Goal: Feedback & Contribution: Contribute content

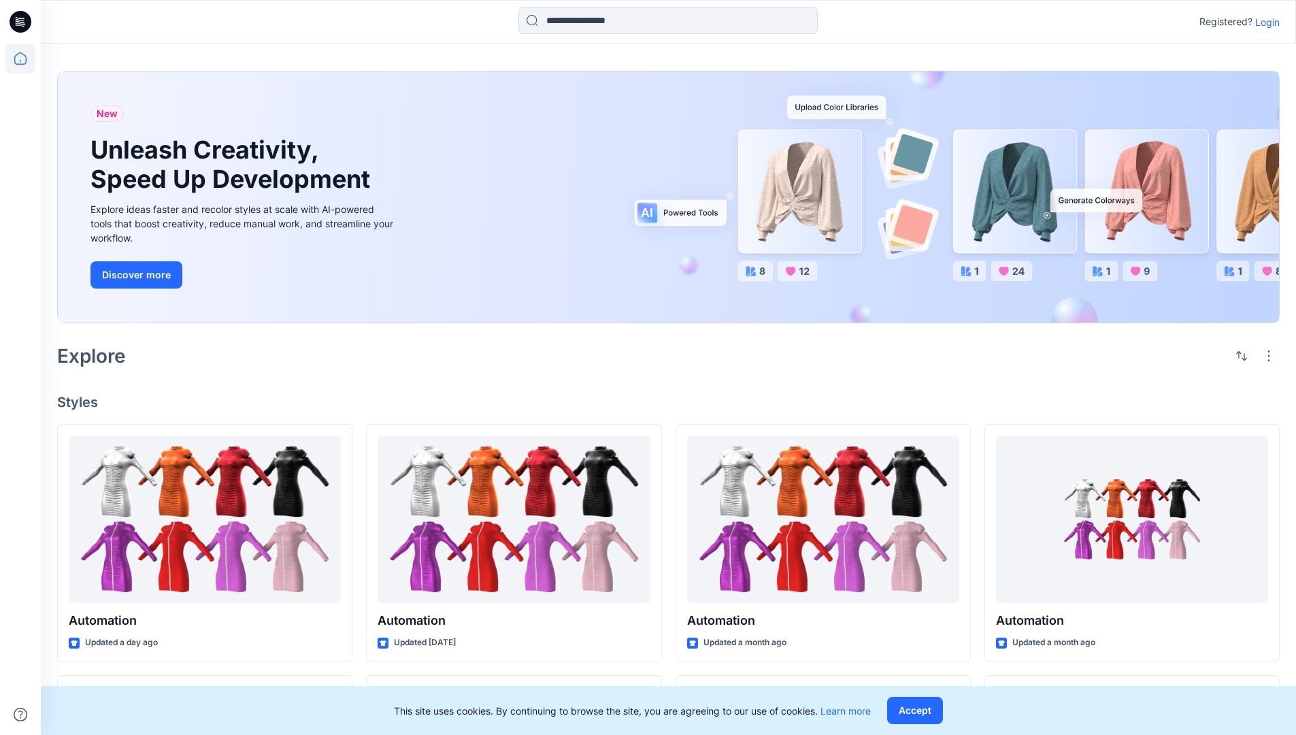
click at [1264, 22] on p "Login" at bounding box center [1267, 22] width 24 height 14
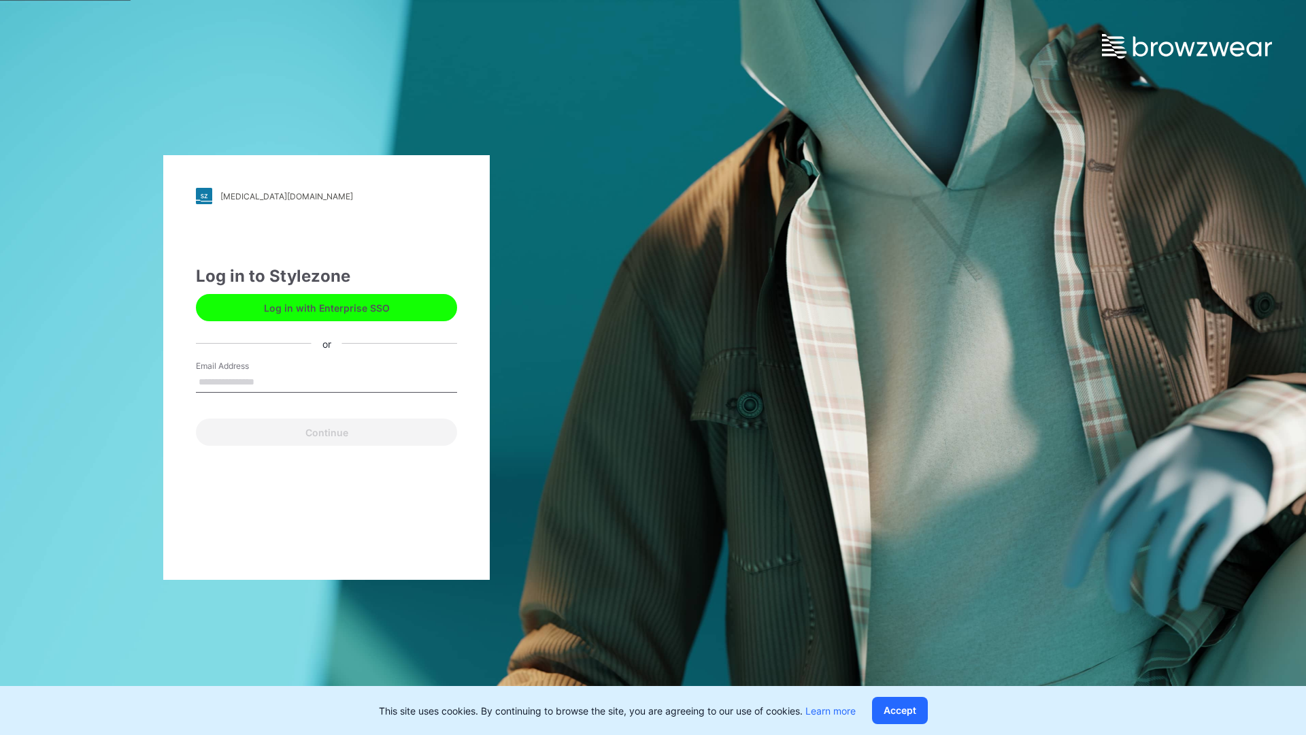
click at [269, 381] on input "Email Address" at bounding box center [326, 382] width 261 height 20
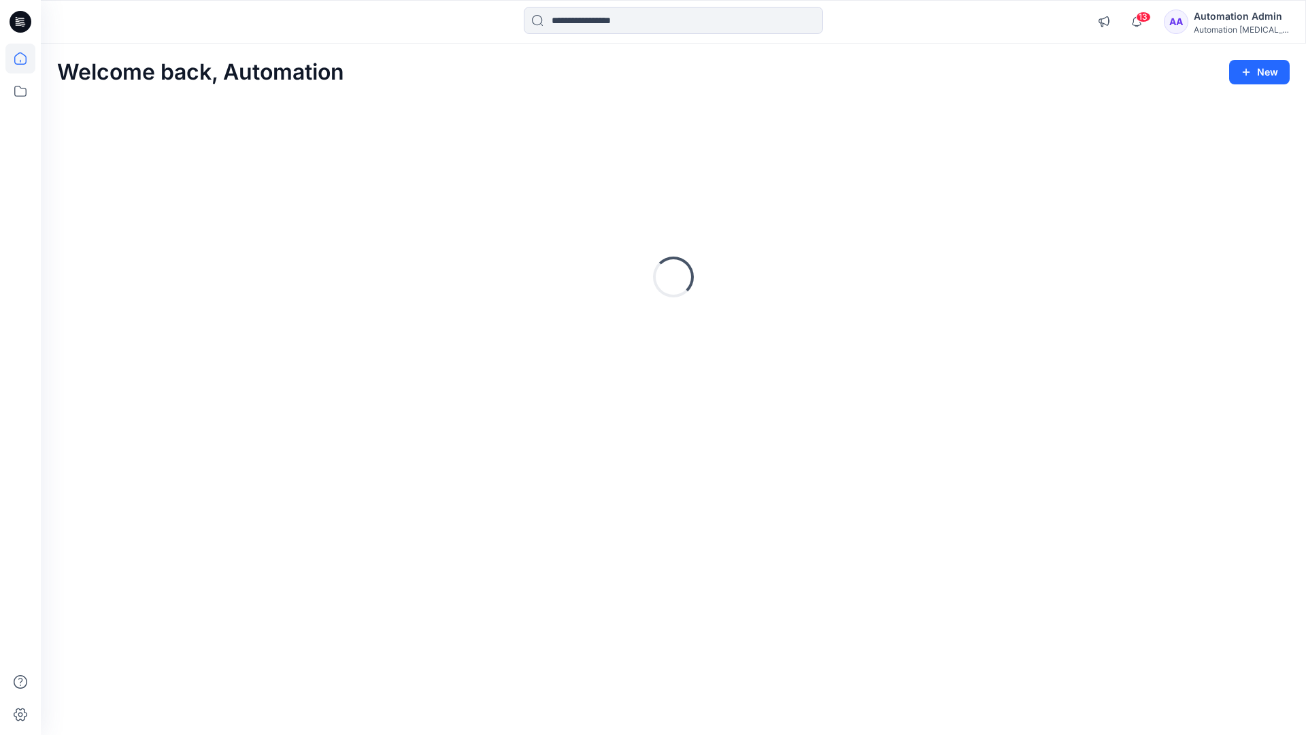
click at [26, 59] on icon at bounding box center [20, 58] width 12 height 12
click at [1248, 76] on icon "button" at bounding box center [1246, 72] width 11 height 11
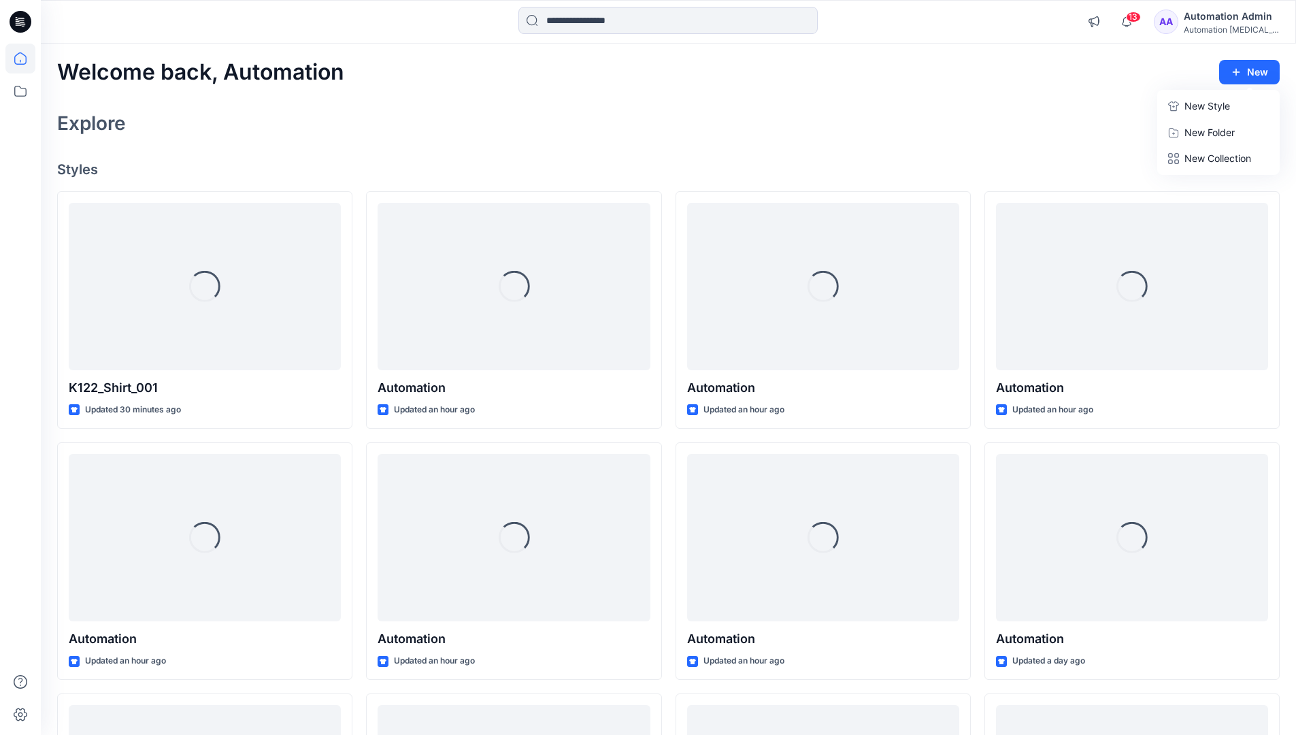
click at [1180, 107] on button "New Style" at bounding box center [1218, 106] width 117 height 27
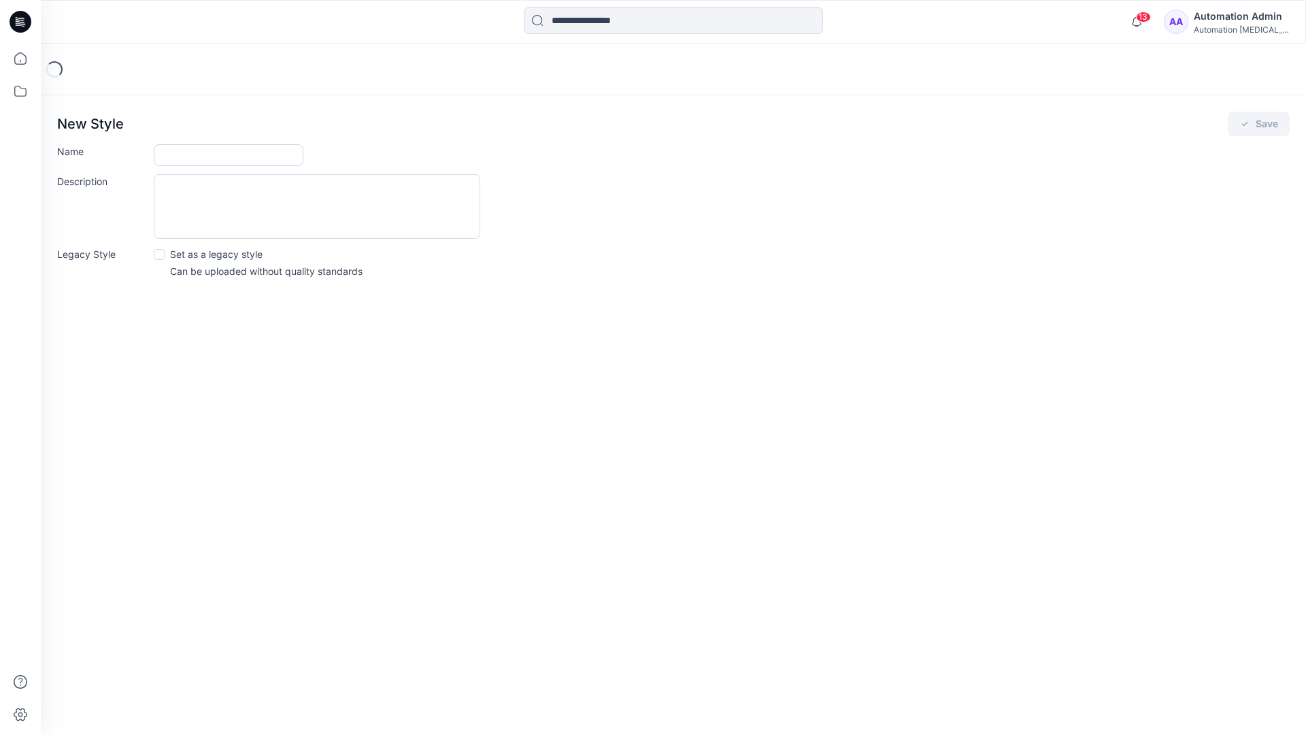
click at [181, 152] on input "Name" at bounding box center [229, 155] width 150 height 22
type input "**********"
click at [1273, 123] on button "Save" at bounding box center [1259, 124] width 62 height 24
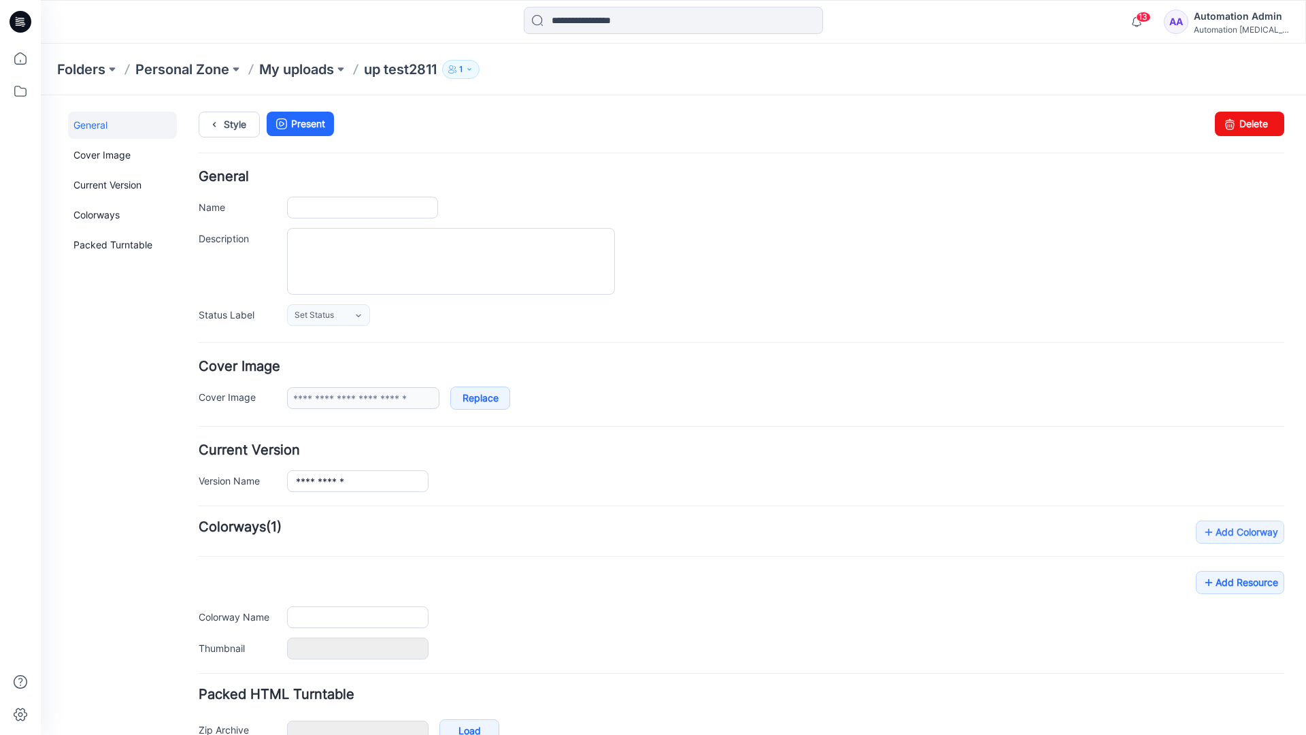
type input "**********"
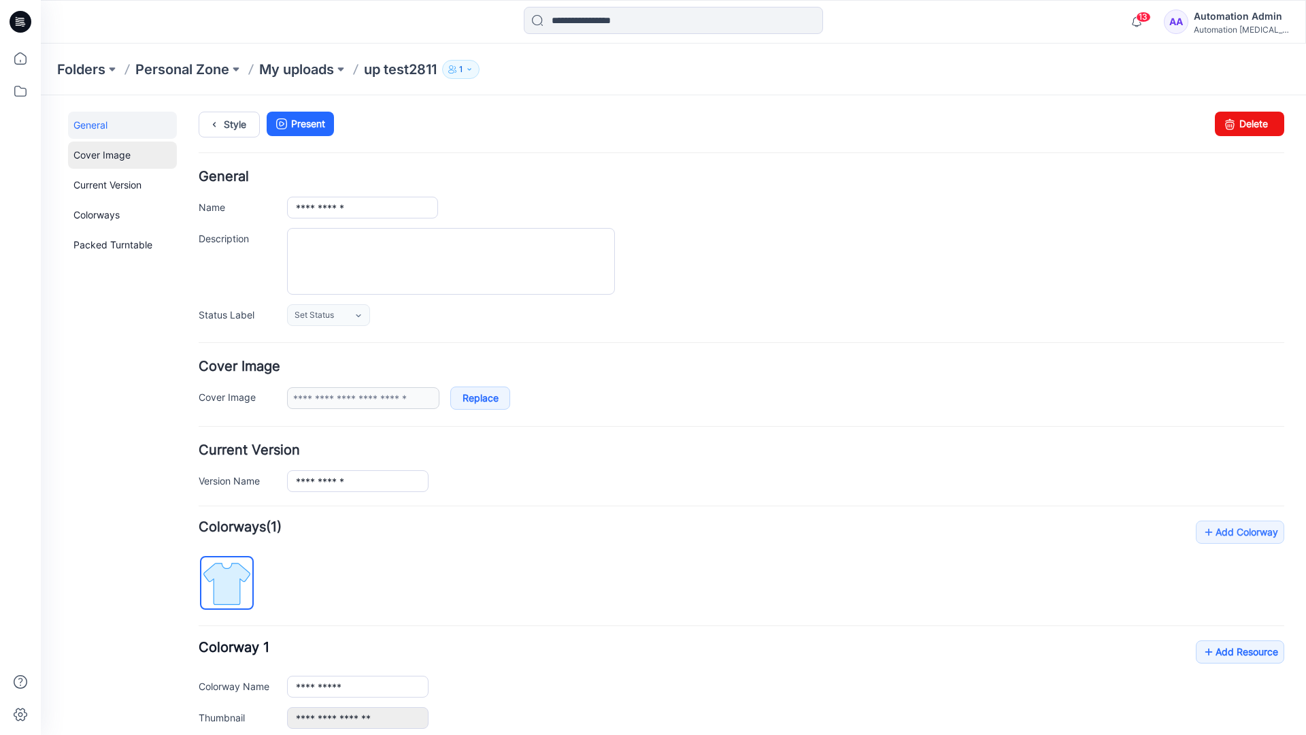
click at [100, 154] on link "Cover Image" at bounding box center [122, 155] width 109 height 27
click at [94, 182] on link "Current Version" at bounding box center [122, 184] width 109 height 27
click at [99, 213] on link "Colorways" at bounding box center [122, 214] width 109 height 27
click at [103, 246] on link "Packed Turntable" at bounding box center [122, 244] width 109 height 27
click at [1230, 129] on link "Delete" at bounding box center [1249, 124] width 69 height 24
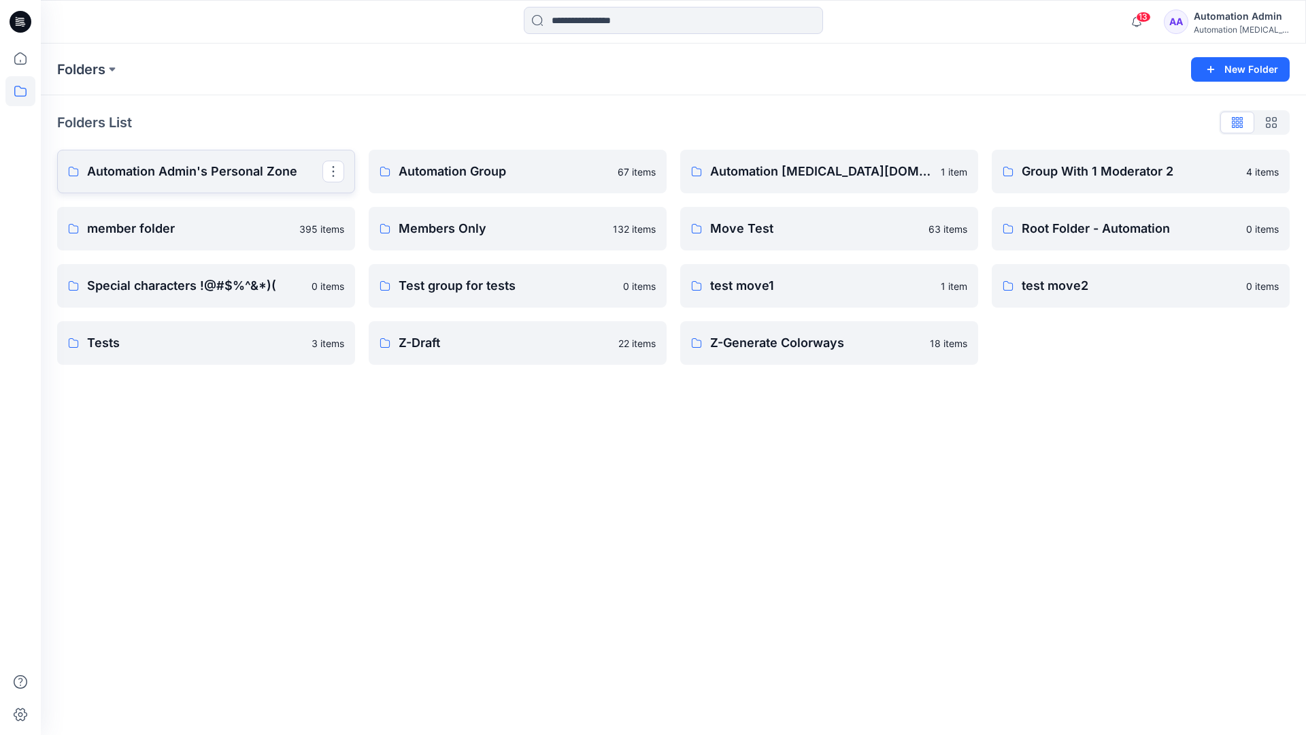
click at [217, 176] on p "Automation Admin's Personal Zone" at bounding box center [204, 171] width 235 height 19
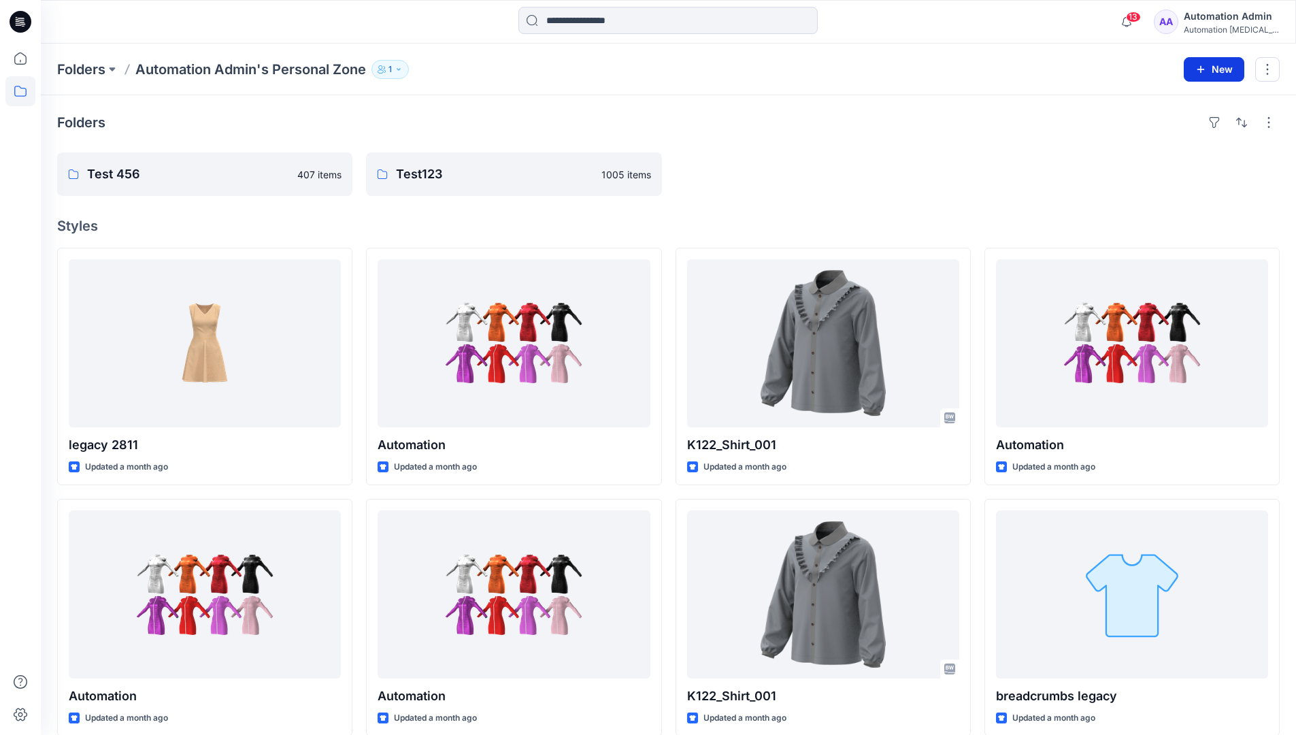
click at [1199, 67] on icon "button" at bounding box center [1200, 69] width 11 height 11
click at [1187, 101] on p "New Style" at bounding box center [1172, 103] width 46 height 16
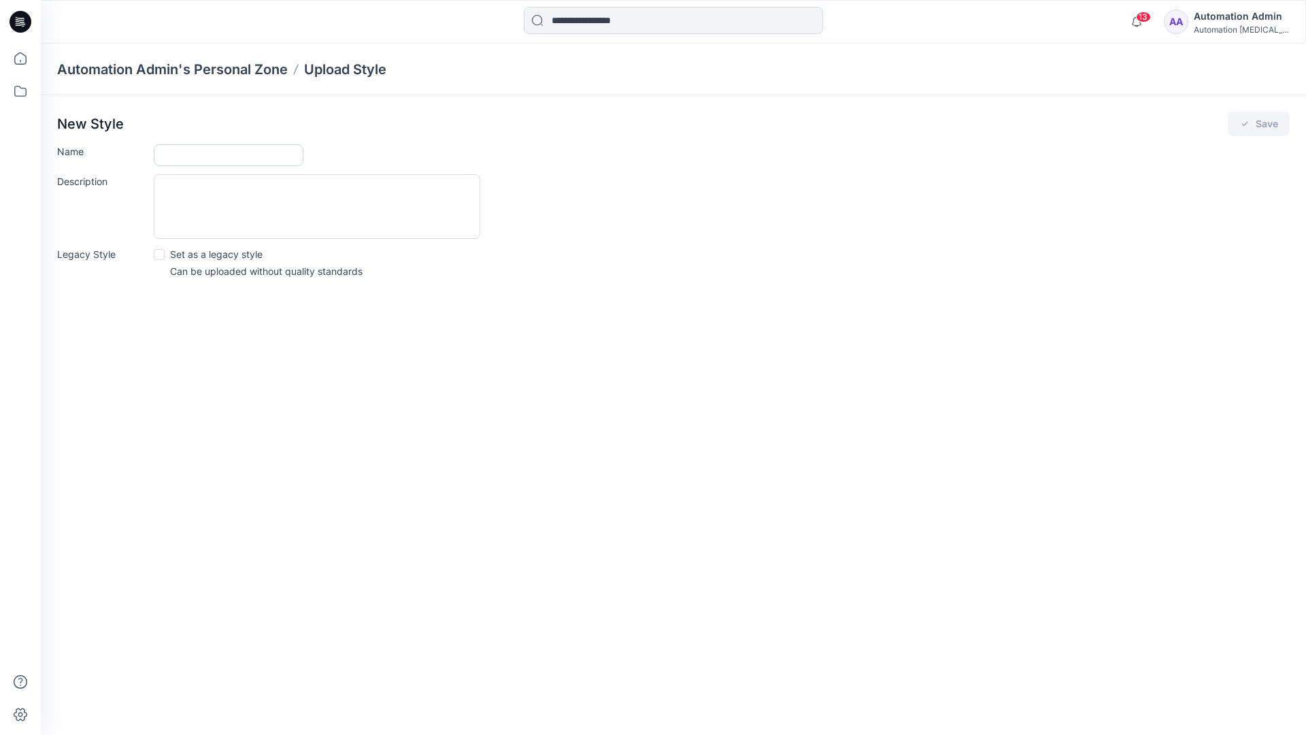
click at [180, 152] on input "Name" at bounding box center [229, 155] width 150 height 22
type input "**********"
click at [161, 253] on span at bounding box center [159, 254] width 11 height 11
click at [1263, 127] on button "Save" at bounding box center [1259, 124] width 62 height 24
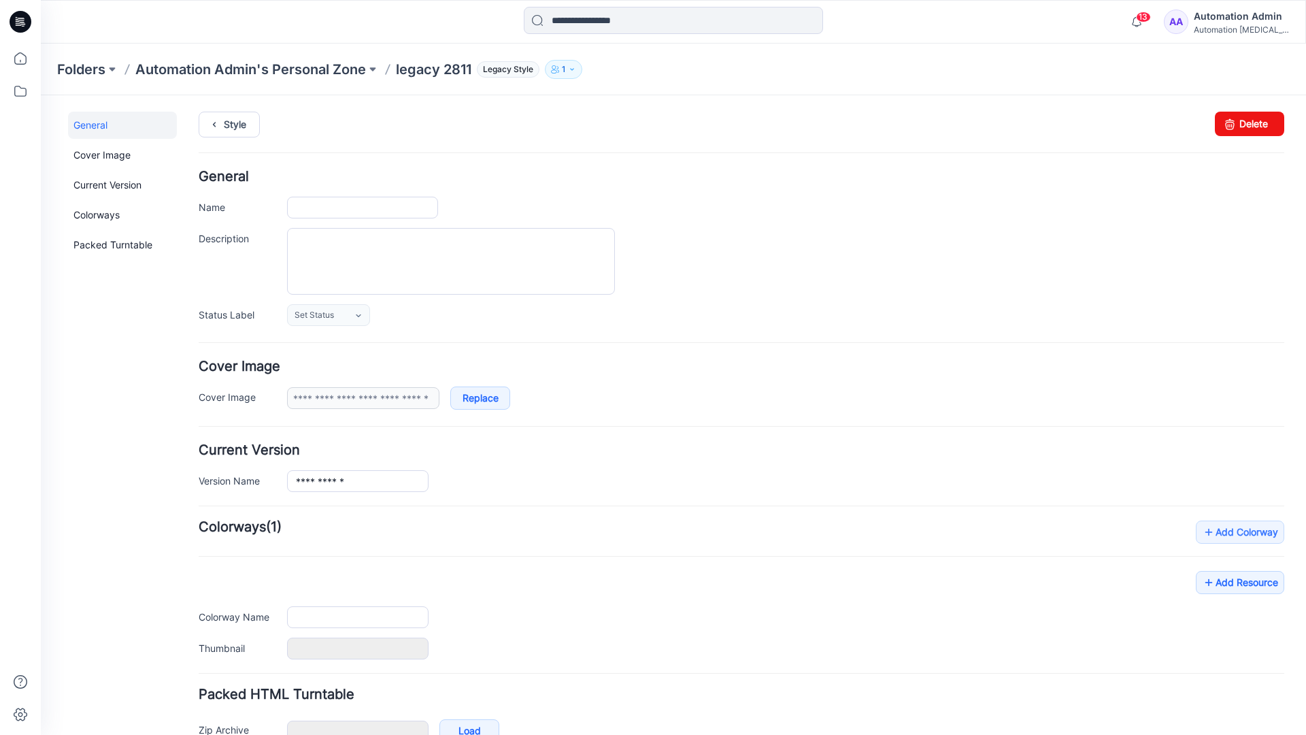
type input "**********"
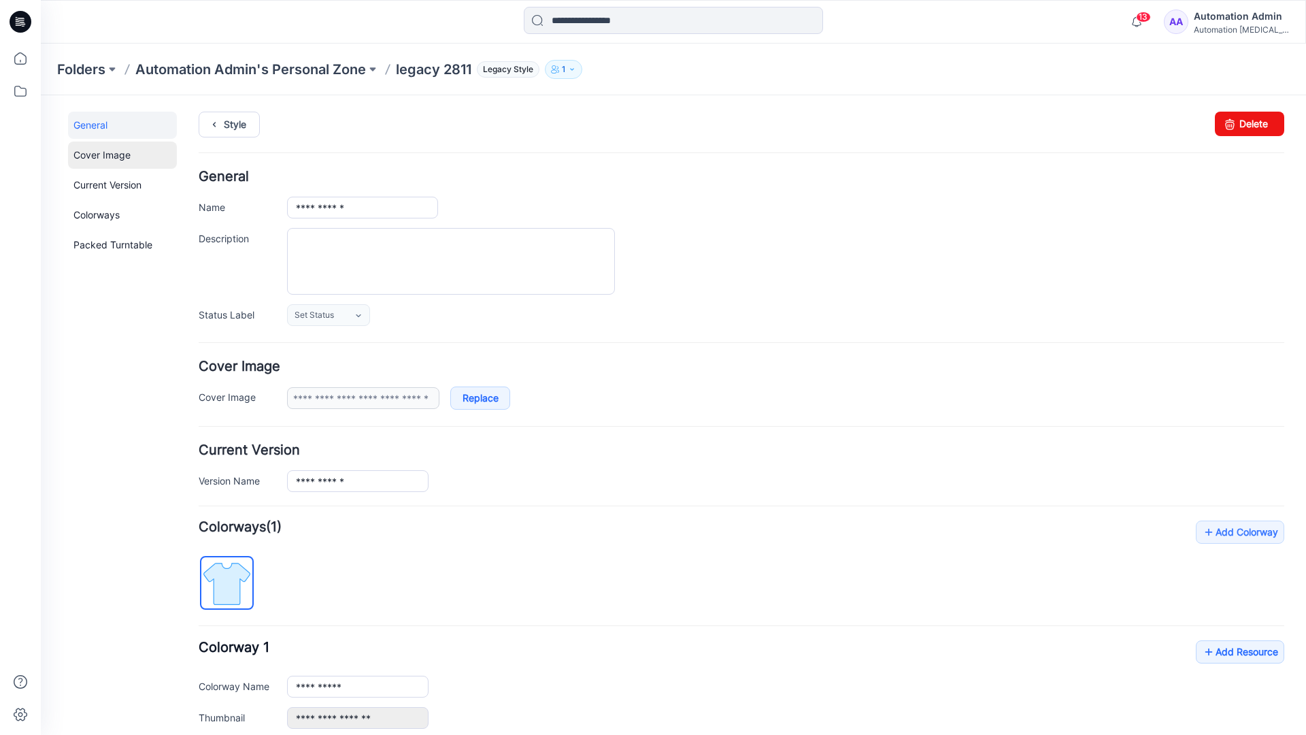
click at [103, 155] on link "Cover Image" at bounding box center [122, 155] width 109 height 27
click at [103, 189] on link "Current Version" at bounding box center [122, 184] width 109 height 27
click at [100, 214] on link "Colorways" at bounding box center [122, 214] width 109 height 27
click at [108, 245] on link "Packed Turntable" at bounding box center [122, 244] width 109 height 27
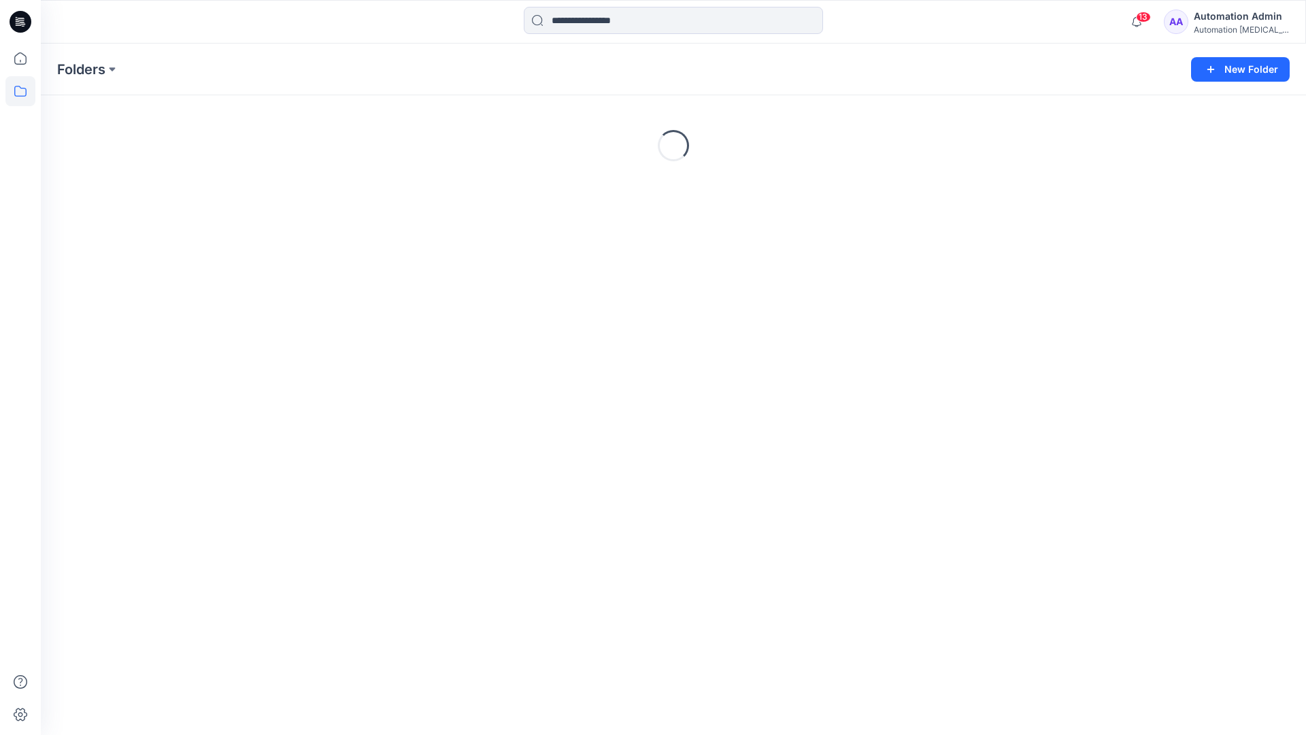
click at [1236, 29] on div "Automation [MEDICAL_DATA]..." at bounding box center [1241, 29] width 95 height 10
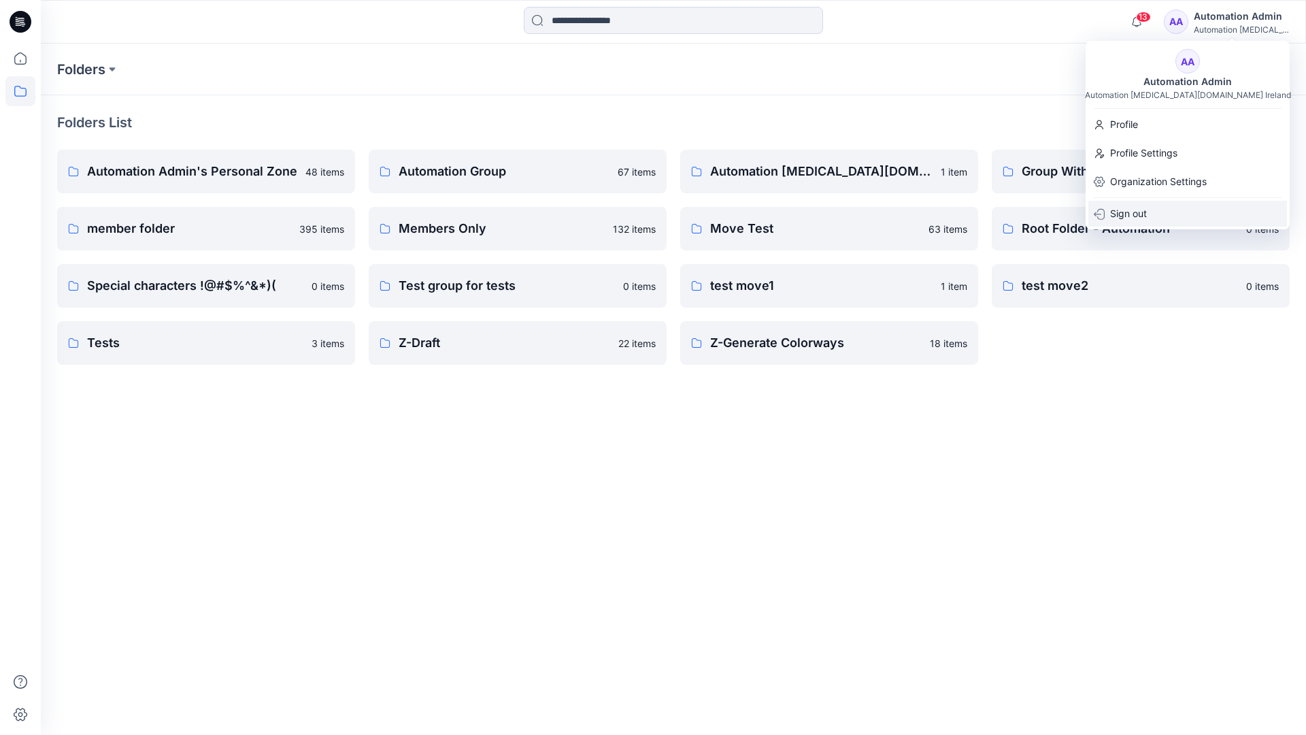
click at [1136, 212] on p "Sign out" at bounding box center [1128, 214] width 37 height 26
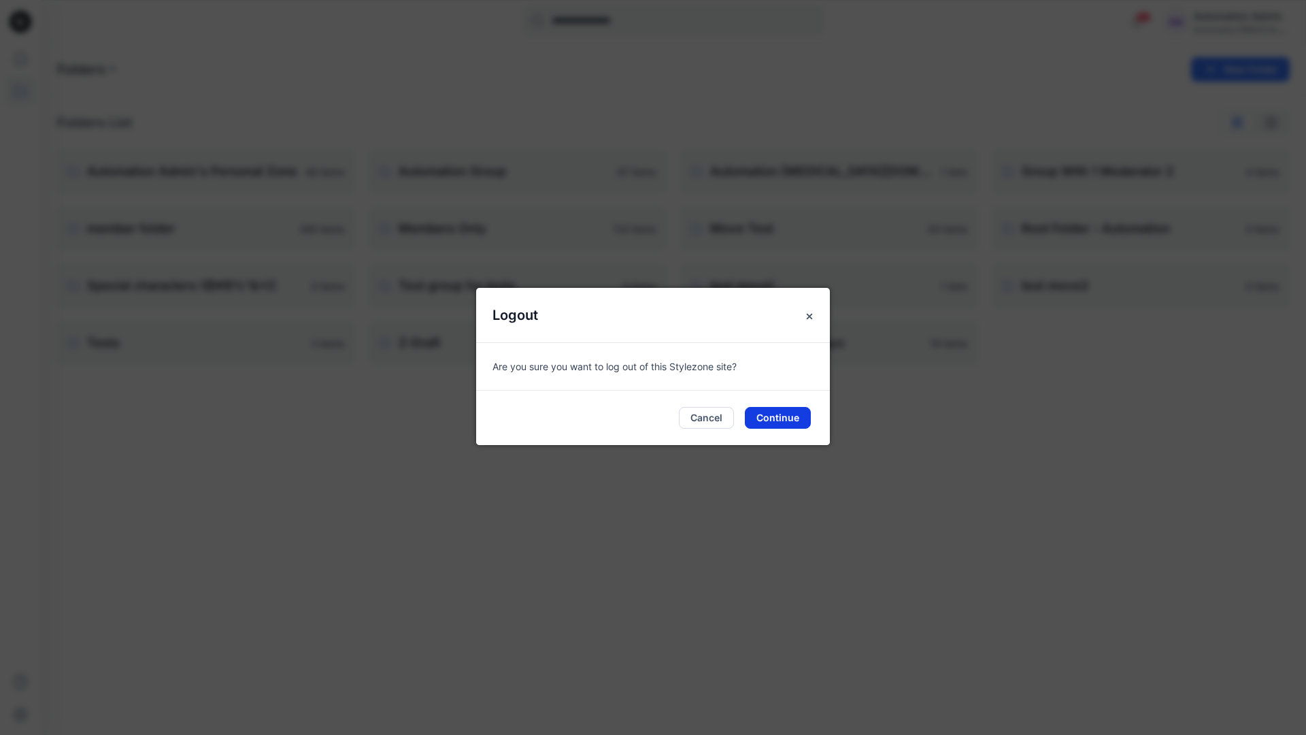
click at [792, 413] on button "Continue" at bounding box center [778, 418] width 66 height 22
